Goal: Information Seeking & Learning: Learn about a topic

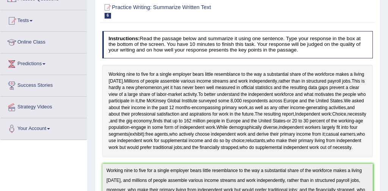
scroll to position [70, 0]
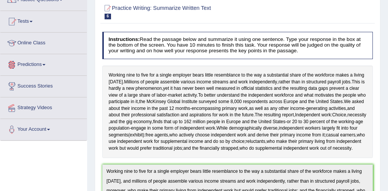
click at [43, 42] on link "Online Class" at bounding box center [43, 42] width 86 height 19
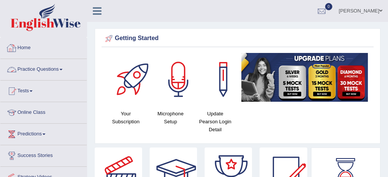
click at [47, 69] on link "Practice Questions" at bounding box center [43, 68] width 86 height 19
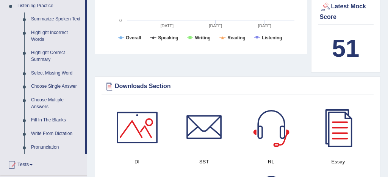
scroll to position [331, 0]
click at [52, 127] on link "Fill In The Blanks" at bounding box center [56, 120] width 57 height 14
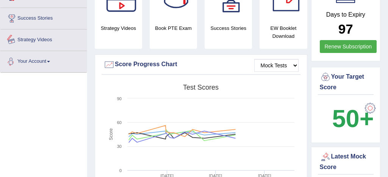
scroll to position [210, 0]
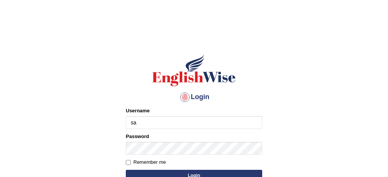
type input "[PERSON_NAME]"
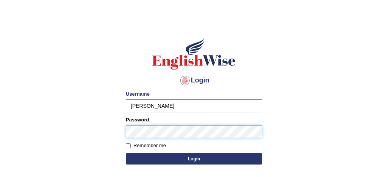
scroll to position [23, 0]
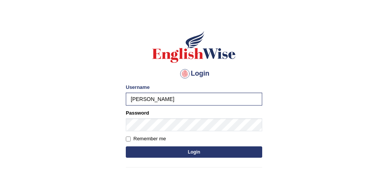
click at [203, 155] on button "Login" at bounding box center [194, 152] width 136 height 11
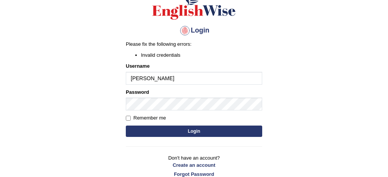
scroll to position [68, 0]
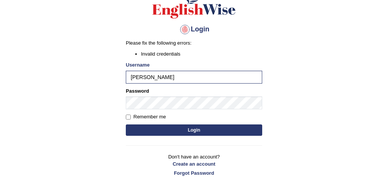
click at [201, 128] on button "Login" at bounding box center [194, 130] width 136 height 11
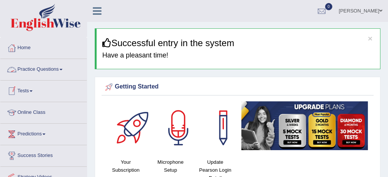
click at [44, 69] on link "Practice Questions" at bounding box center [43, 68] width 86 height 19
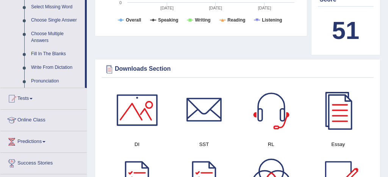
scroll to position [398, 0]
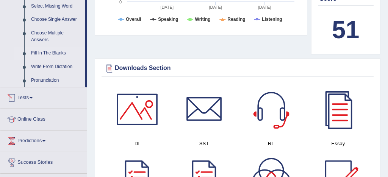
click at [62, 59] on link "Fill In The Blanks" at bounding box center [56, 54] width 57 height 14
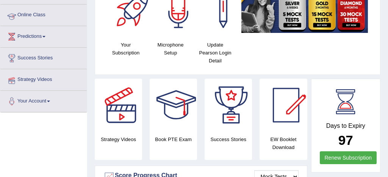
scroll to position [165, 0]
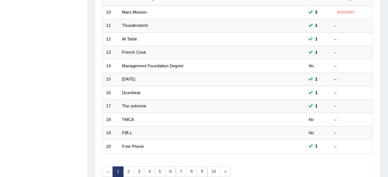
scroll to position [259, 0]
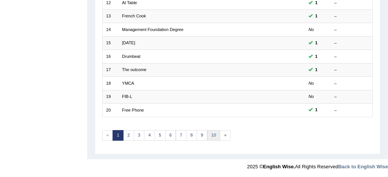
click at [210, 133] on link "10" at bounding box center [213, 135] width 13 height 11
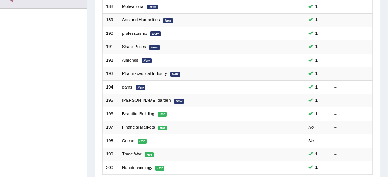
scroll to position [259, 0]
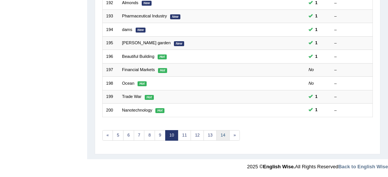
click at [224, 134] on link "14" at bounding box center [222, 135] width 13 height 11
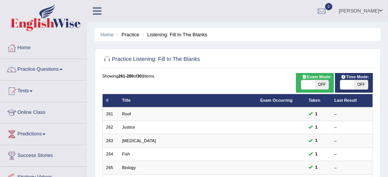
scroll to position [259, 0]
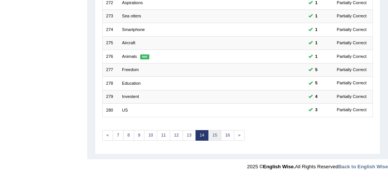
click at [212, 136] on link "15" at bounding box center [214, 135] width 13 height 11
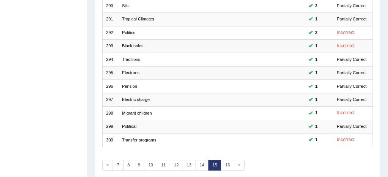
scroll to position [259, 0]
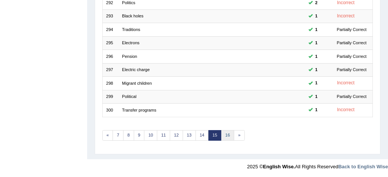
click at [226, 137] on link "16" at bounding box center [227, 135] width 13 height 11
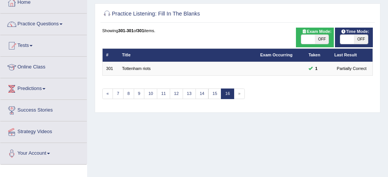
scroll to position [46, 0]
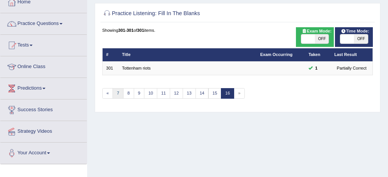
click at [115, 92] on link "7" at bounding box center [117, 93] width 11 height 11
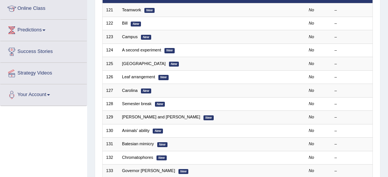
scroll to position [97, 0]
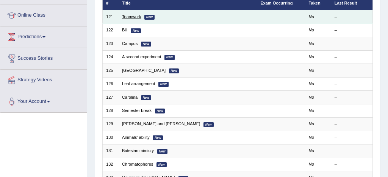
click at [129, 17] on link "Teamwork" at bounding box center [131, 16] width 19 height 5
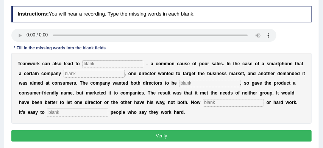
scroll to position [94, 0]
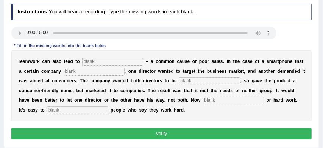
click at [50, 112] on input "text" at bounding box center [77, 110] width 61 height 8
type input "marks"
click at [211, 101] on input "text" at bounding box center [233, 101] width 61 height 8
type input "industrial"
click at [123, 62] on input "text" at bounding box center [112, 62] width 61 height 8
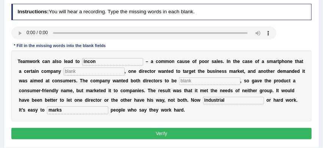
type input "incon"
click at [87, 72] on input "text" at bounding box center [94, 71] width 61 height 8
type input "lunched"
click at [197, 81] on input "text" at bounding box center [209, 81] width 61 height 8
type input "involved"
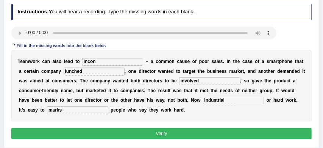
click at [195, 134] on button "Verify" at bounding box center [161, 133] width 301 height 11
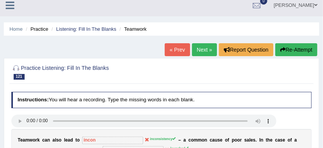
scroll to position [2, 0]
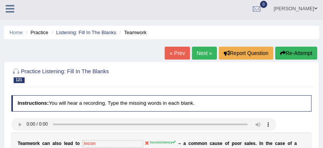
click at [198, 52] on link "Next »" at bounding box center [204, 53] width 25 height 13
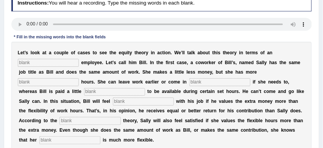
scroll to position [106, 0]
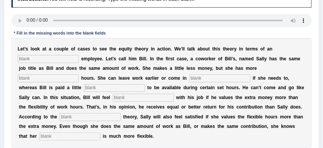
click at [54, 139] on input "text" at bounding box center [69, 136] width 61 height 8
type input "casual"
click at [46, 59] on input "text" at bounding box center [48, 59] width 61 height 8
type input "imigenatary"
click at [79, 74] on input "text" at bounding box center [48, 78] width 61 height 8
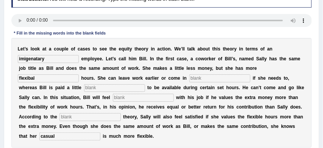
type input "flexibal"
click at [189, 80] on input "text" at bounding box center [219, 78] width 61 height 8
type input "later"
click at [84, 88] on input "text" at bounding box center [114, 88] width 61 height 8
type input "extra"
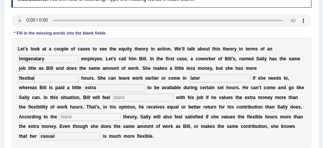
click at [113, 98] on input "text" at bounding box center [143, 98] width 61 height 8
type input "satesfy"
click at [59, 117] on input "text" at bounding box center [89, 117] width 61 height 8
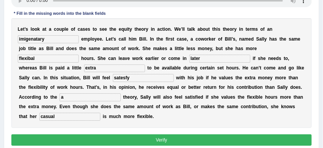
scroll to position [128, 0]
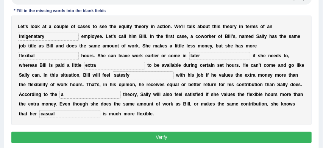
type input "a"
click at [164, 136] on button "Verify" at bounding box center [161, 136] width 301 height 11
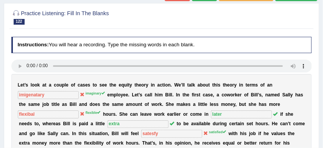
scroll to position [46, 0]
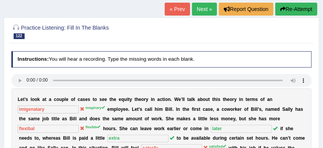
click at [199, 9] on link "Next »" at bounding box center [204, 9] width 25 height 13
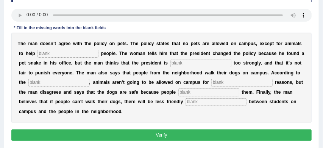
scroll to position [112, 0]
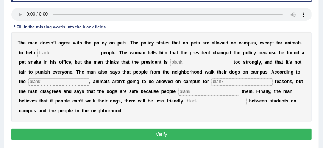
click at [178, 92] on input "text" at bounding box center [208, 91] width 61 height 8
type input "controlled"
click at [186, 104] on input "text" at bounding box center [216, 101] width 61 height 8
type input "interaction"
click at [45, 52] on input "text" at bounding box center [67, 53] width 61 height 8
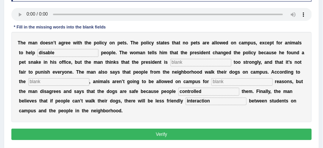
type input "disable"
click at [176, 62] on input "text" at bounding box center [200, 63] width 61 height 8
type input "reaction"
click at [47, 81] on input "text" at bounding box center [58, 82] width 61 height 8
type input "notice"
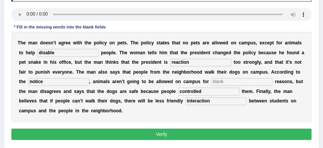
click at [211, 83] on input "text" at bounding box center [241, 82] width 61 height 8
type input "safety"
click at [206, 133] on button "Verify" at bounding box center [161, 133] width 301 height 11
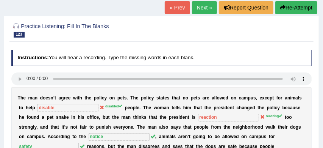
scroll to position [39, 0]
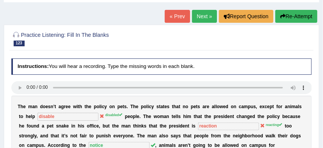
click at [199, 15] on link "Next »" at bounding box center [204, 16] width 25 height 13
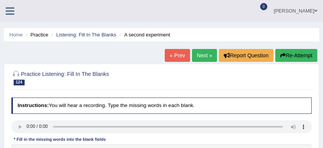
scroll to position [90, 0]
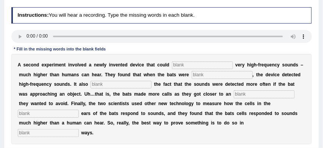
click at [184, 66] on input "text" at bounding box center [202, 65] width 61 height 8
type input "detected"
click at [214, 77] on input "text" at bounding box center [222, 75] width 61 height 8
type input "flying"
click at [115, 86] on input "text" at bounding box center [121, 85] width 61 height 8
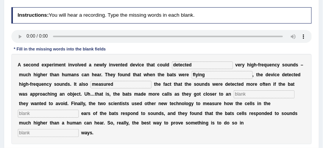
type input "measured"
click at [250, 95] on input "text" at bounding box center [264, 94] width 61 height 8
type input "objects"
click at [65, 114] on input "text" at bounding box center [48, 113] width 61 height 8
type input "ea"
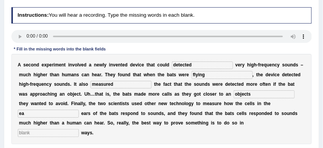
click at [79, 129] on input "text" at bounding box center [48, 133] width 61 height 8
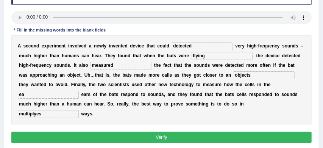
type input "multiplyes"
click at [253, 138] on button "Verify" at bounding box center [161, 136] width 301 height 11
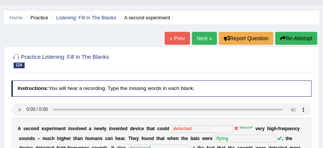
scroll to position [15, 0]
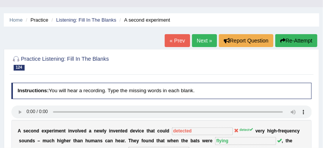
click at [195, 39] on link "Next »" at bounding box center [204, 40] width 25 height 13
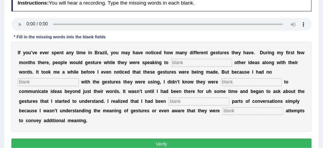
scroll to position [105, 0]
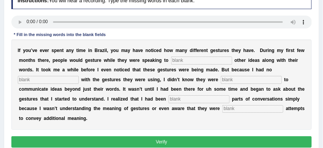
click at [178, 60] on input "text" at bounding box center [201, 60] width 61 height 8
type input "communiate"
click at [64, 81] on input "text" at bounding box center [48, 80] width 61 height 8
type input "familer"
click at [225, 80] on input "text" at bounding box center [251, 80] width 61 height 8
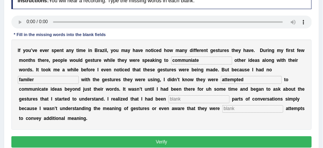
type input "attempted"
click at [202, 101] on input "text" at bounding box center [199, 99] width 61 height 8
type input "missing"
click at [243, 107] on input "text" at bounding box center [252, 109] width 61 height 8
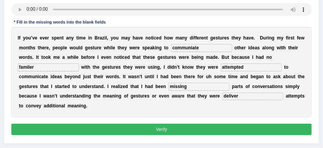
type input "deliver"
click at [235, 129] on button "Verify" at bounding box center [161, 128] width 301 height 11
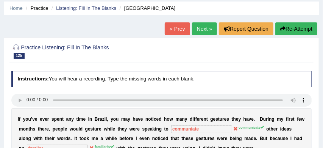
scroll to position [26, 0]
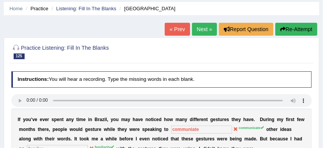
click at [195, 28] on link "Next »" at bounding box center [204, 29] width 25 height 13
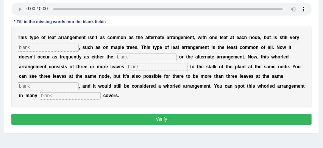
scroll to position [118, 0]
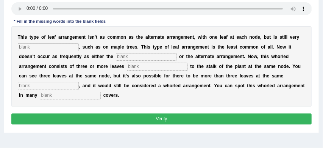
click at [36, 48] on input "text" at bounding box center [48, 47] width 61 height 8
type input "evidents"
click at [116, 56] on input "text" at bounding box center [146, 57] width 61 height 8
type input "oppositive"
click at [127, 68] on input "text" at bounding box center [157, 66] width 61 height 8
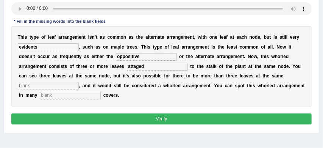
type input "attaged"
click at [58, 84] on input "text" at bounding box center [48, 86] width 61 height 8
type input "node"
click at [53, 96] on input "text" at bounding box center [70, 96] width 61 height 8
type input "ground"
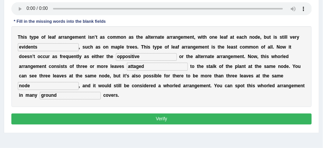
click at [119, 120] on button "Verify" at bounding box center [161, 118] width 301 height 11
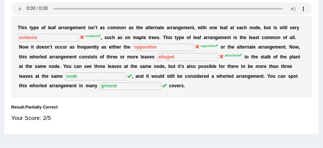
click at [168, 128] on div "Instructions: You will hear a recording. Type the missing words in each blank. …" at bounding box center [161, 54] width 304 height 154
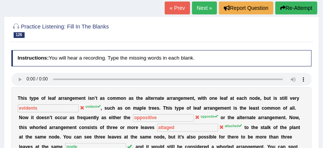
scroll to position [45, 0]
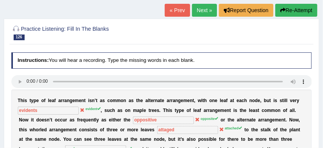
click at [201, 9] on link "Next »" at bounding box center [204, 10] width 25 height 13
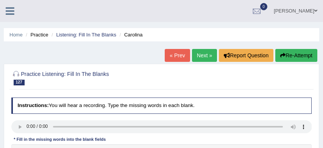
scroll to position [96, 0]
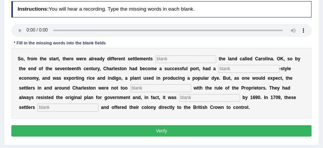
click at [170, 60] on input "text" at bounding box center [185, 59] width 61 height 8
click at [168, 59] on input "with" at bounding box center [185, 59] width 61 height 8
type input "with in"
click at [227, 69] on input "text" at bounding box center [248, 69] width 61 height 8
type input "plantation"
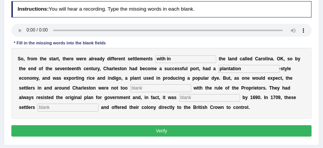
click at [130, 89] on input "text" at bounding box center [160, 88] width 61 height 8
type input "please"
click at [179, 98] on input "text" at bounding box center [209, 98] width 61 height 8
type input "banned"
click at [51, 108] on input "text" at bounding box center [67, 107] width 61 height 8
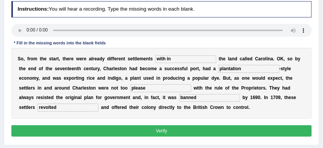
type input "revolted"
click at [109, 128] on button "Verify" at bounding box center [161, 130] width 301 height 11
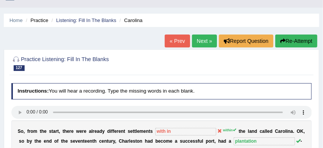
scroll to position [0, 0]
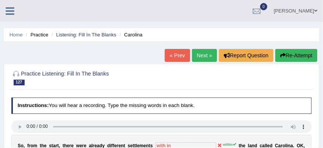
click at [292, 55] on button "Re-Attempt" at bounding box center [296, 55] width 42 height 13
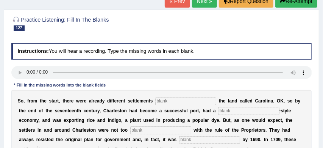
scroll to position [78, 0]
click at [163, 100] on input "text" at bounding box center [185, 101] width 61 height 8
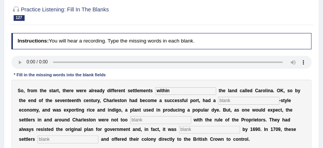
scroll to position [96, 0]
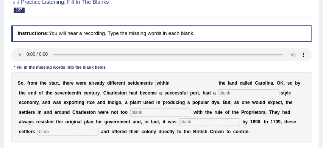
type input "within"
click at [219, 92] on input "text" at bounding box center [248, 93] width 61 height 8
type input "plantation"
click at [130, 114] on input "text" at bounding box center [160, 112] width 61 height 8
type input "pleased"
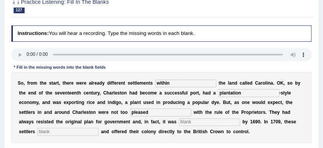
click at [179, 122] on input "text" at bounding box center [209, 122] width 61 height 8
type input "b"
click at [58, 132] on input "text" at bounding box center [67, 132] width 61 height 8
type input "revolted"
click at [179, 123] on input "b" at bounding box center [209, 122] width 61 height 8
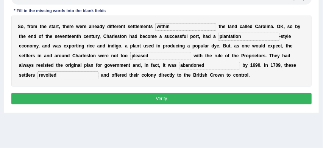
type input "abandoned"
click at [201, 97] on button "Verify" at bounding box center [161, 98] width 301 height 11
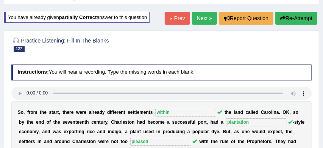
scroll to position [36, 0]
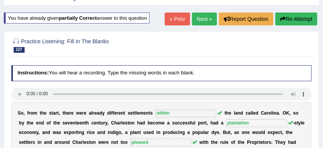
click at [202, 15] on link "Next »" at bounding box center [204, 18] width 25 height 13
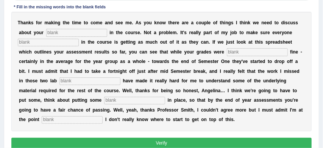
scroll to position [133, 0]
